Goal: Submit feedback/report problem

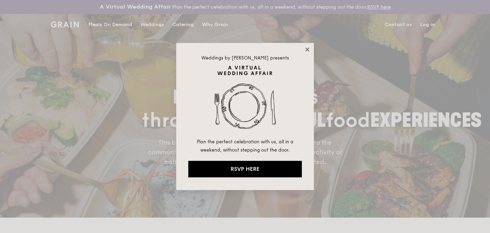
click at [308, 48] on icon at bounding box center [307, 49] width 6 height 6
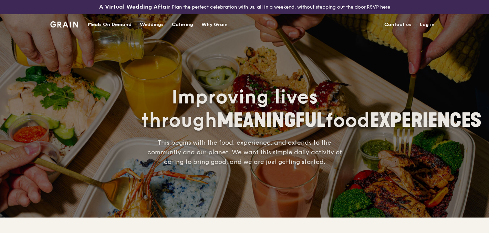
click at [396, 24] on link "Contact us" at bounding box center [397, 24] width 35 height 21
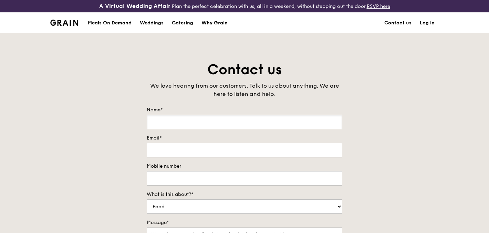
click at [173, 118] on input "Name*" at bounding box center [244, 122] width 195 height 14
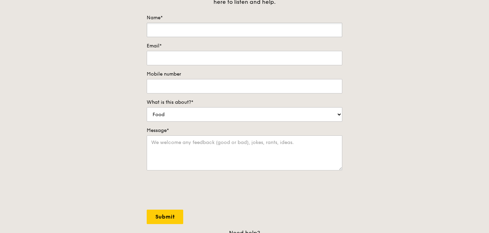
scroll to position [115, 0]
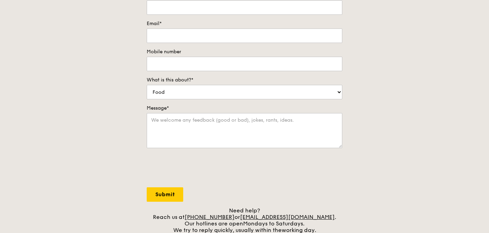
click at [120, 121] on div "Contact us We love hearing from our customers. Talk to us about anything. We ar…" at bounding box center [244, 90] width 489 height 288
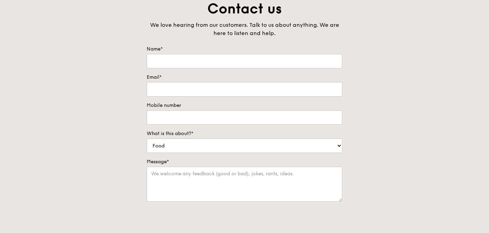
scroll to position [57, 0]
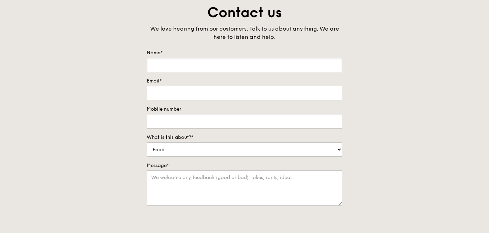
click at [173, 68] on input "Name*" at bounding box center [244, 65] width 195 height 14
type input "[PERSON_NAME]"
type input "J"
type input "jackiesoh@hotmail.co"
click at [221, 87] on input "jackiesoh@hotmail.co" at bounding box center [244, 93] width 195 height 14
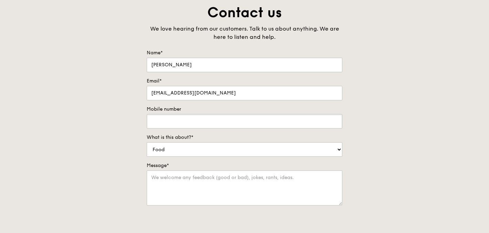
click at [192, 124] on input "Mobile number" at bounding box center [244, 121] width 195 height 14
type input "98286626"
click at [182, 145] on select "Food Service Billing/Payment Catering Others" at bounding box center [244, 149] width 195 height 14
select select "Others"
click at [147, 142] on select "Food Service Billing/Payment Catering Others" at bounding box center [244, 149] width 195 height 14
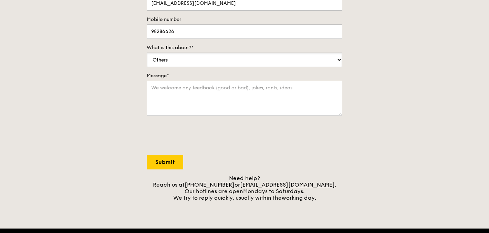
scroll to position [172, 0]
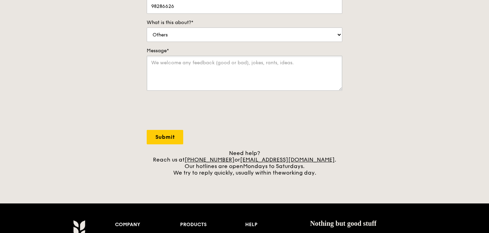
click at [240, 83] on textarea "Message*" at bounding box center [244, 73] width 195 height 35
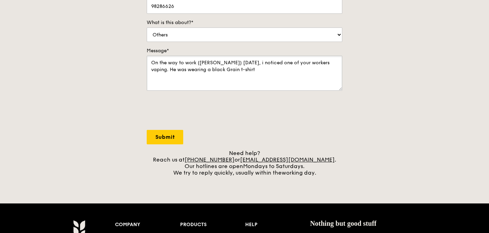
click at [245, 72] on textarea "On the way to work (Tai Seng) today, i noticed one of your workers vaping. He w…" at bounding box center [244, 73] width 195 height 35
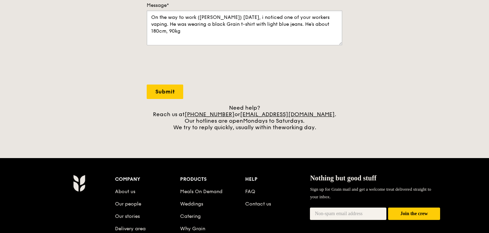
scroll to position [229, 0]
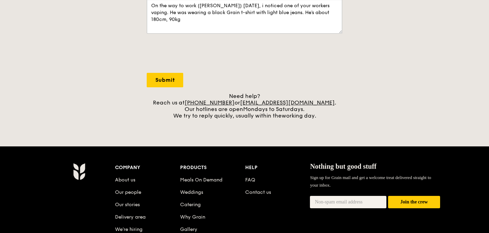
click at [278, 13] on textarea "On the way to work (Tai Seng) today, i noticed one of your workers vaping. He w…" at bounding box center [244, 16] width 195 height 35
type textarea "On the way to work (Tai Seng) today, i noticed one of your workers vaping. He w…"
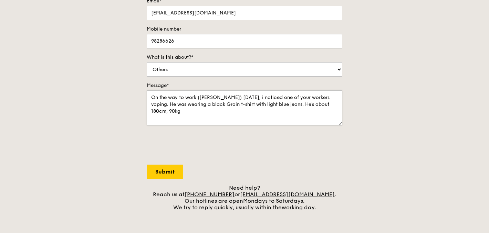
scroll to position [115, 0]
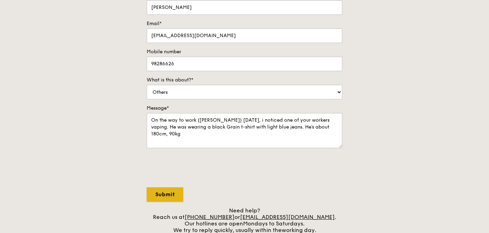
click at [171, 192] on input "Submit" at bounding box center [165, 195] width 36 height 14
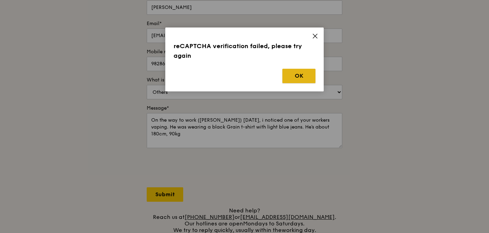
click at [294, 72] on button "OK" at bounding box center [298, 76] width 33 height 14
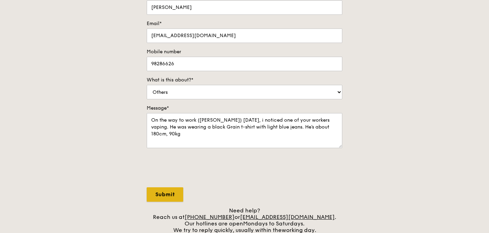
click at [164, 194] on input "Submit" at bounding box center [165, 195] width 36 height 14
select select "Food"
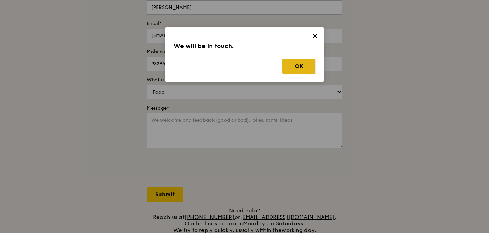
click at [294, 72] on button "OK" at bounding box center [298, 66] width 33 height 14
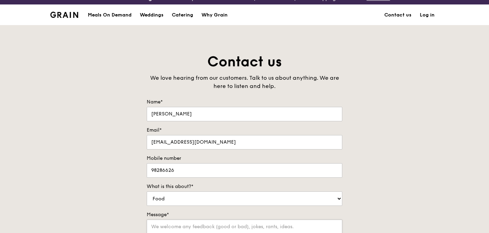
scroll to position [0, 0]
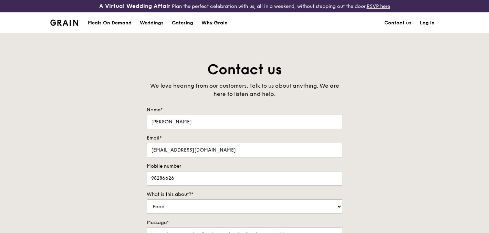
click at [393, 77] on div "Contact us We love hearing from our customers. Talk to us about anything. We ar…" at bounding box center [244, 205] width 489 height 288
